Goal: Task Accomplishment & Management: Use online tool/utility

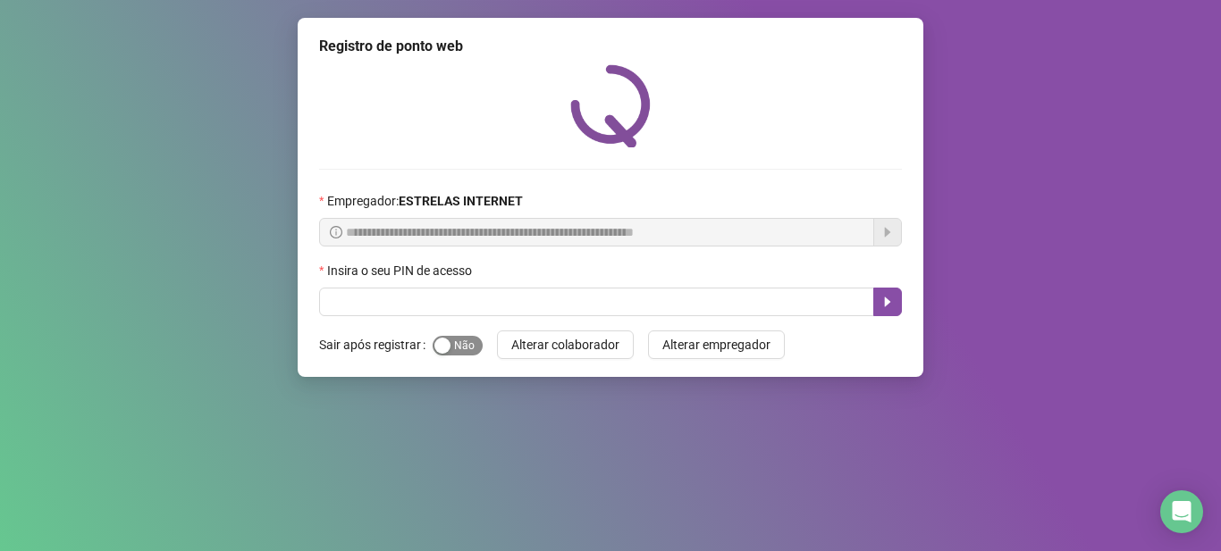
click at [464, 348] on span "Sim Não" at bounding box center [457, 346] width 50 height 20
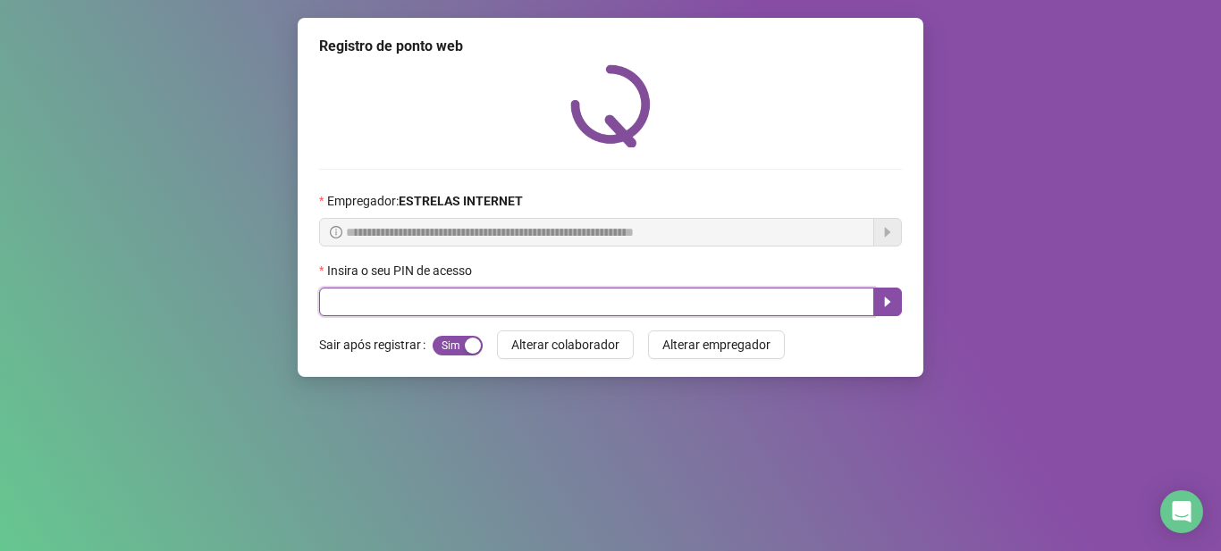
click at [482, 308] on input "text" at bounding box center [596, 302] width 555 height 29
type input "*****"
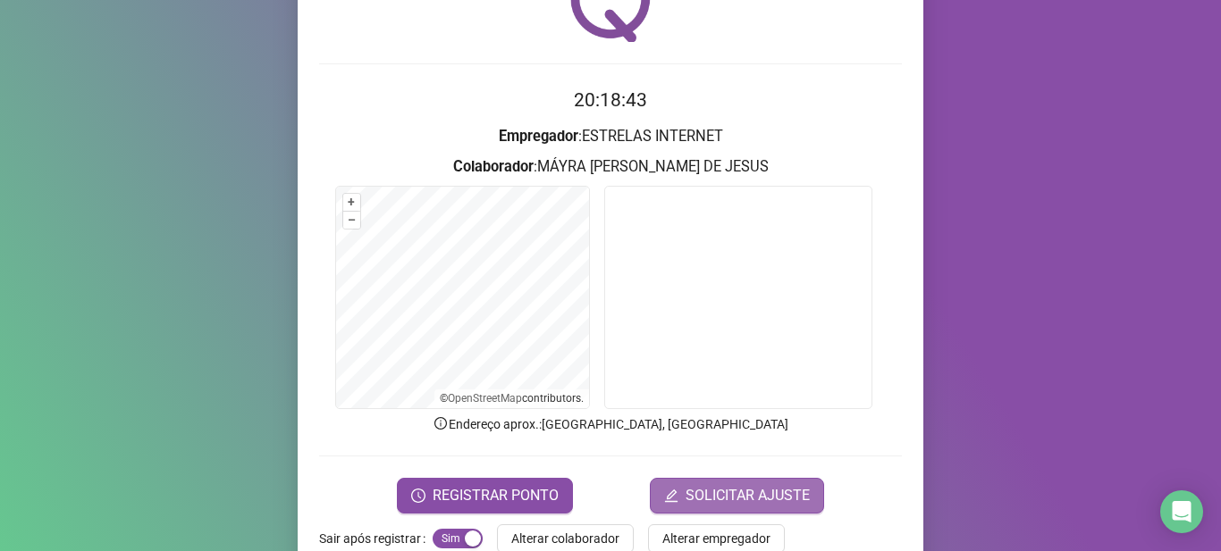
scroll to position [147, 0]
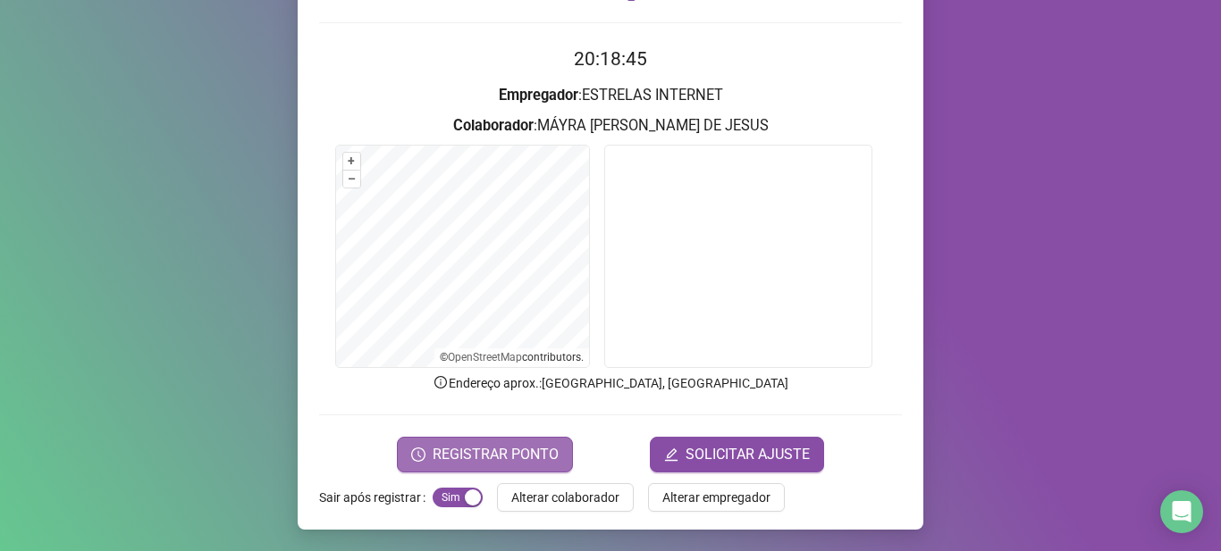
click at [511, 444] on span "REGISTRAR PONTO" at bounding box center [495, 454] width 126 height 21
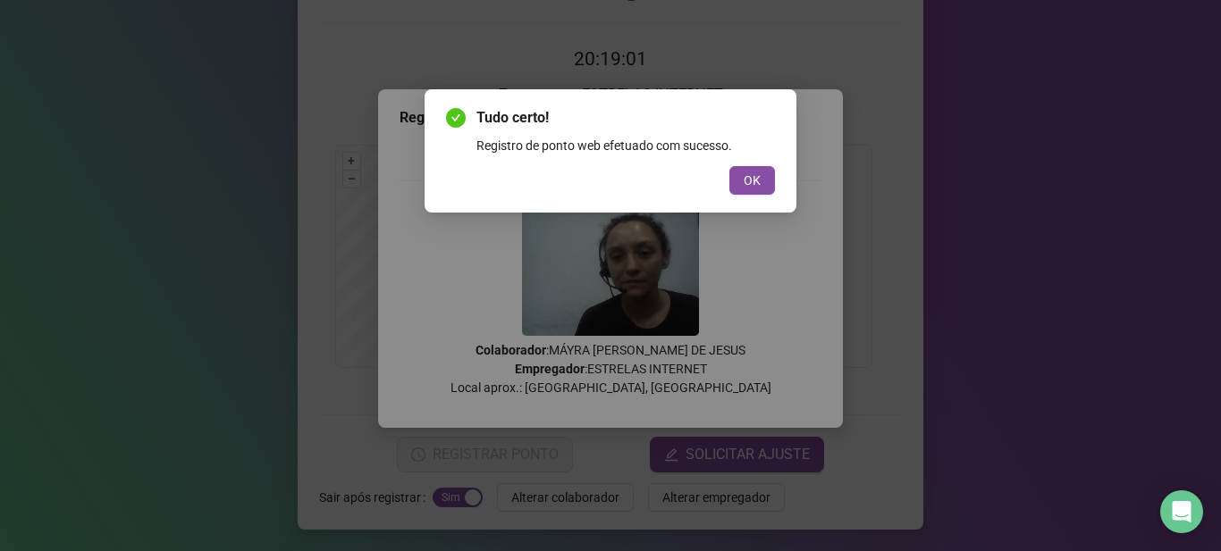
click at [743, 197] on div "Tudo certo! Registro de ponto web efetuado com sucesso. OK" at bounding box center [610, 150] width 372 height 123
drag, startPoint x: 749, startPoint y: 186, endPoint x: 539, endPoint y: 116, distance: 221.3
click at [749, 185] on span "OK" at bounding box center [751, 181] width 17 height 20
